Goal: Information Seeking & Learning: Check status

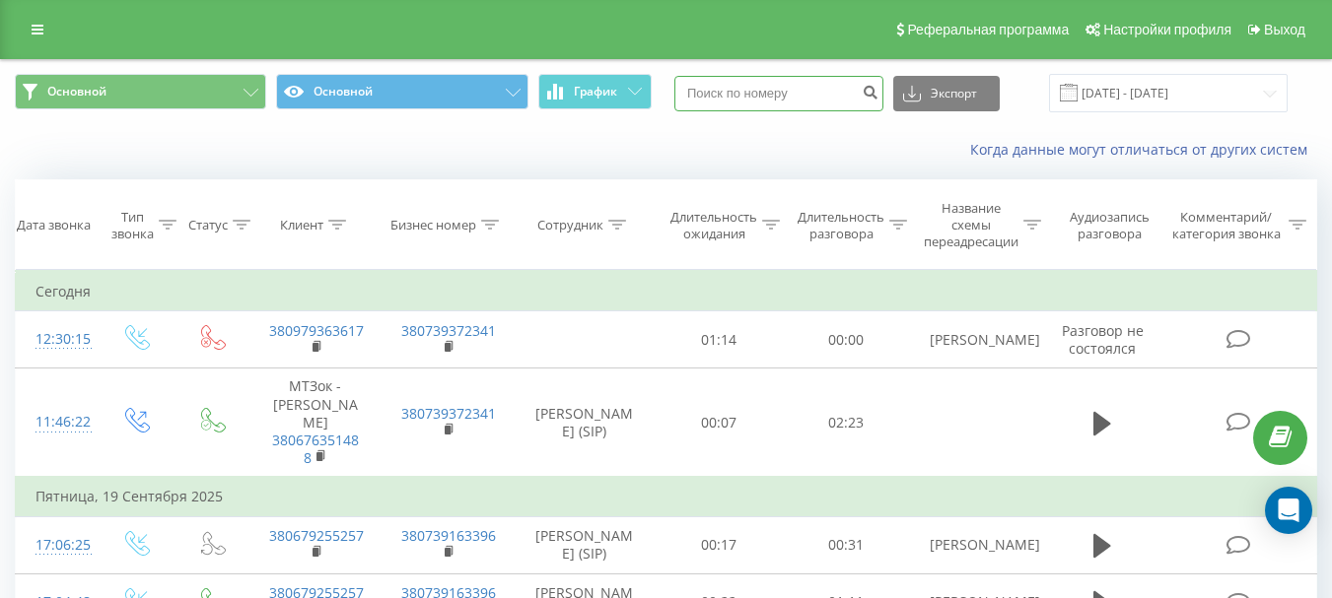
click at [730, 99] on input at bounding box center [778, 93] width 209 height 35
type input "380979363617"
click at [878, 91] on icon "submit" at bounding box center [870, 90] width 17 height 12
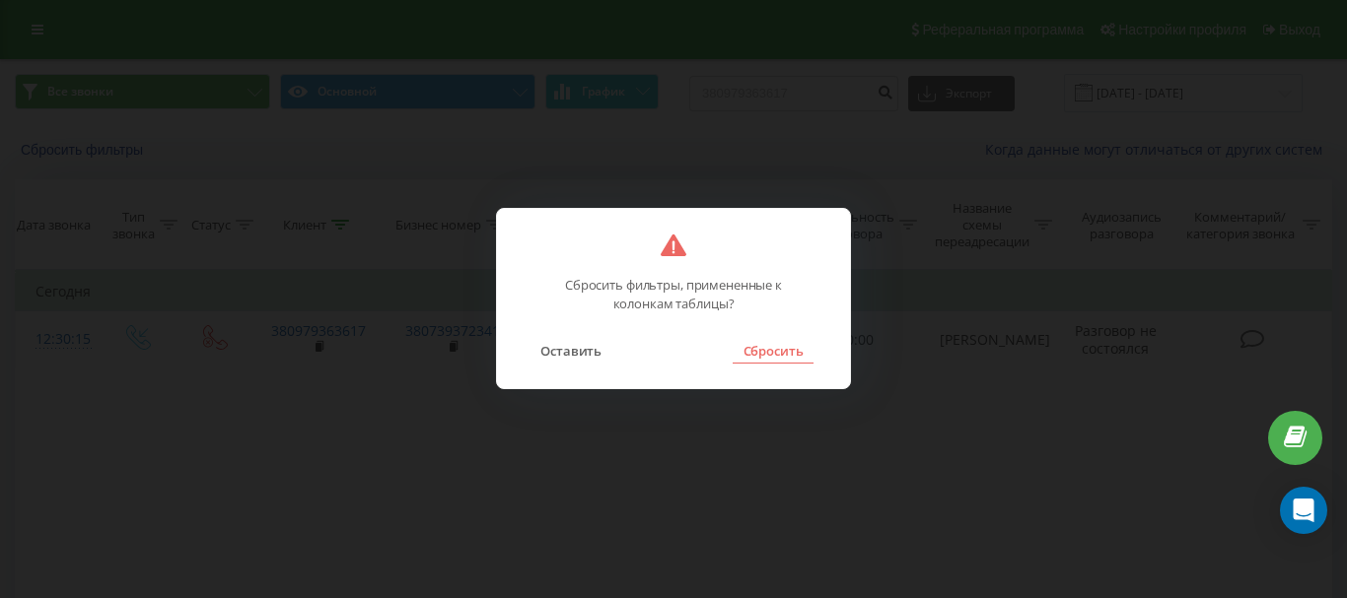
click at [752, 348] on button "Сбросить" at bounding box center [772, 351] width 80 height 26
